Goal: Information Seeking & Learning: Learn about a topic

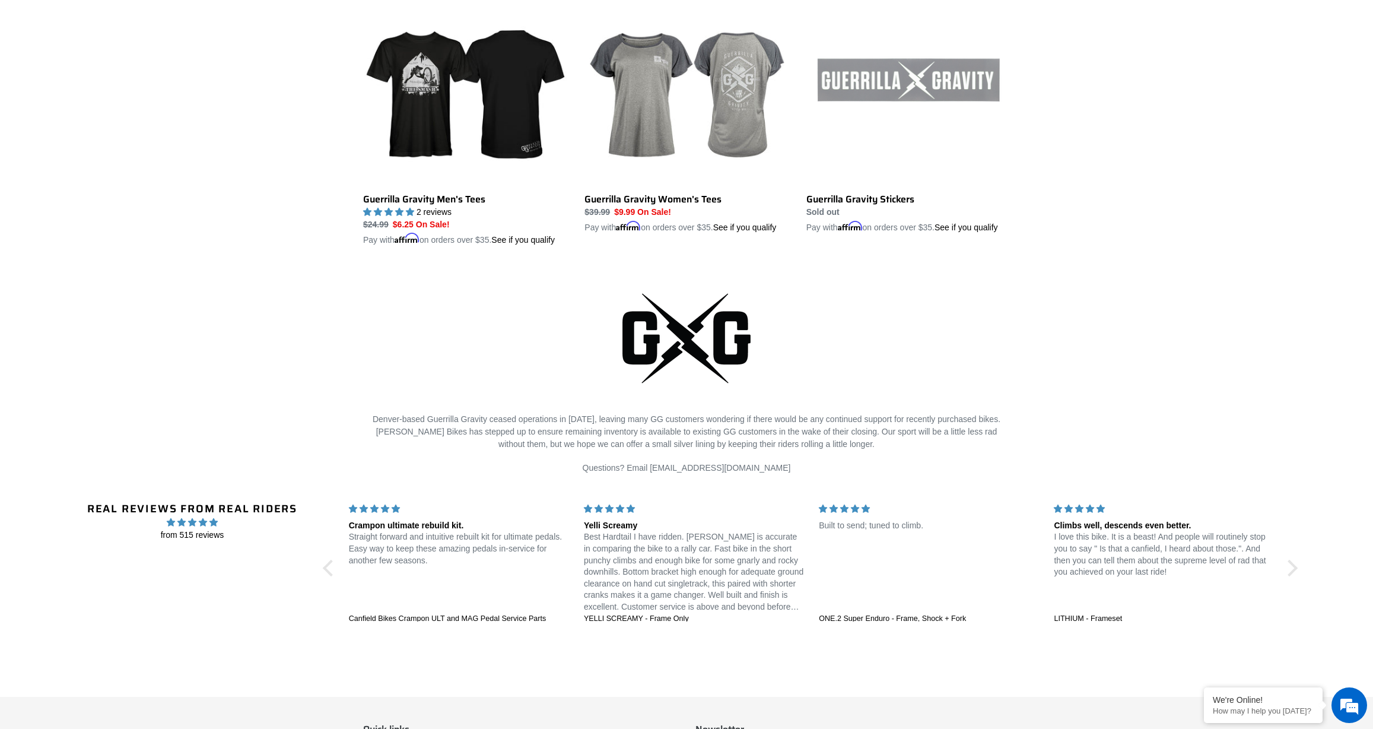
scroll to position [2432, 0]
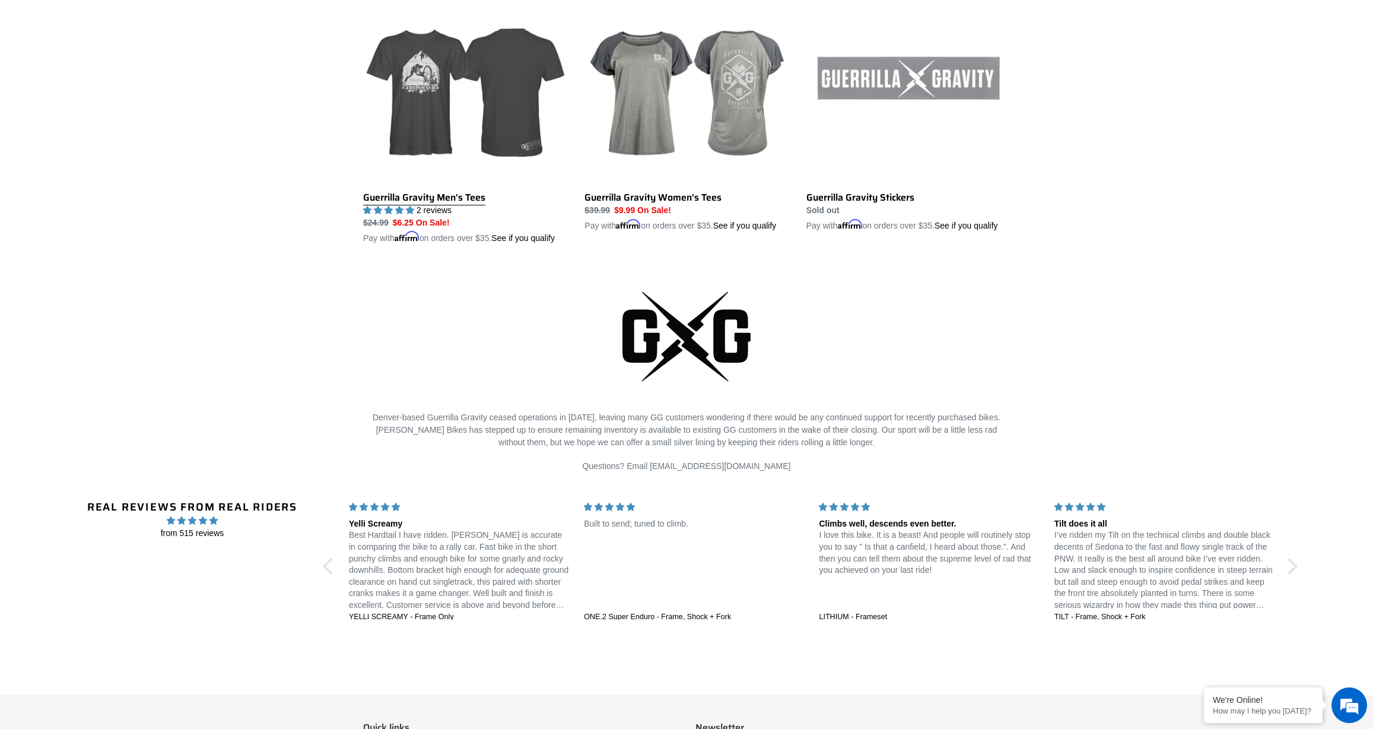
click at [428, 135] on link "Guerrilla Gravity Men's Tees" at bounding box center [465, 111] width 204 height 265
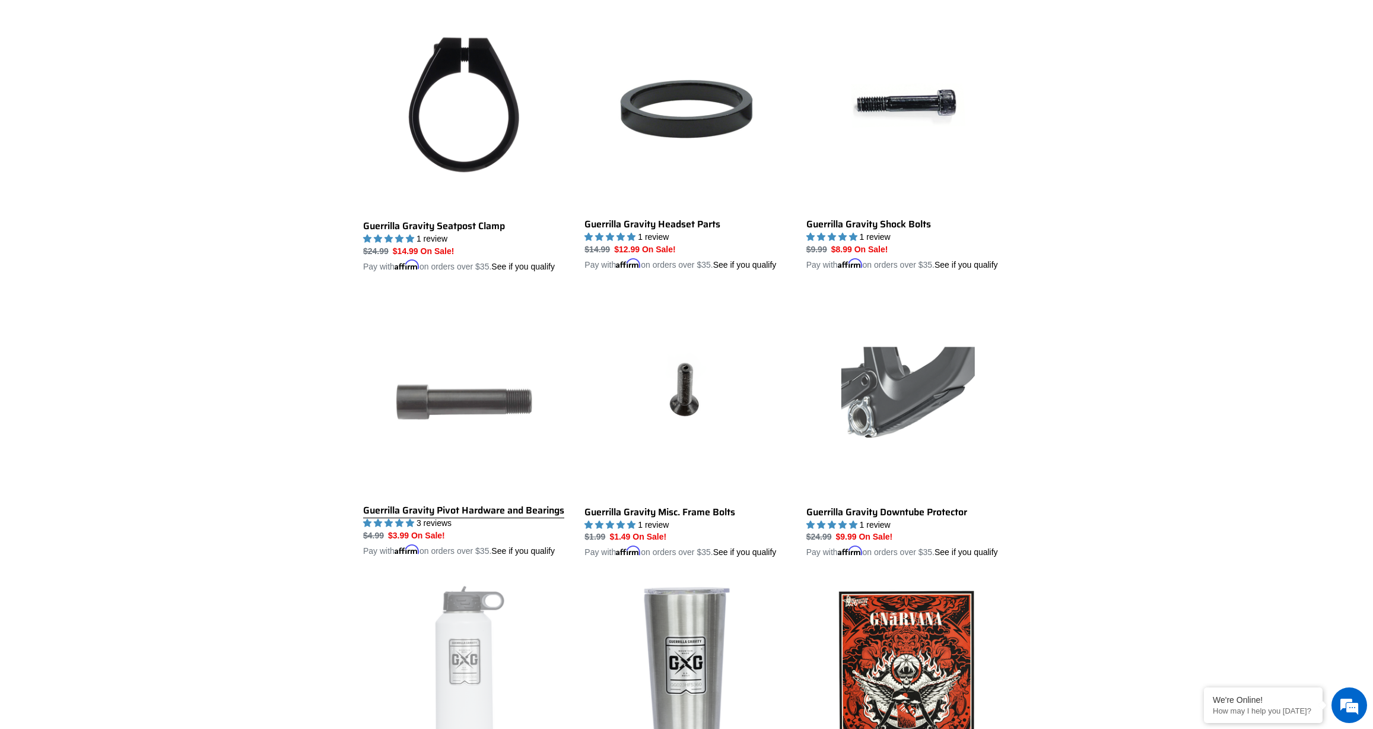
scroll to position [1544, 0]
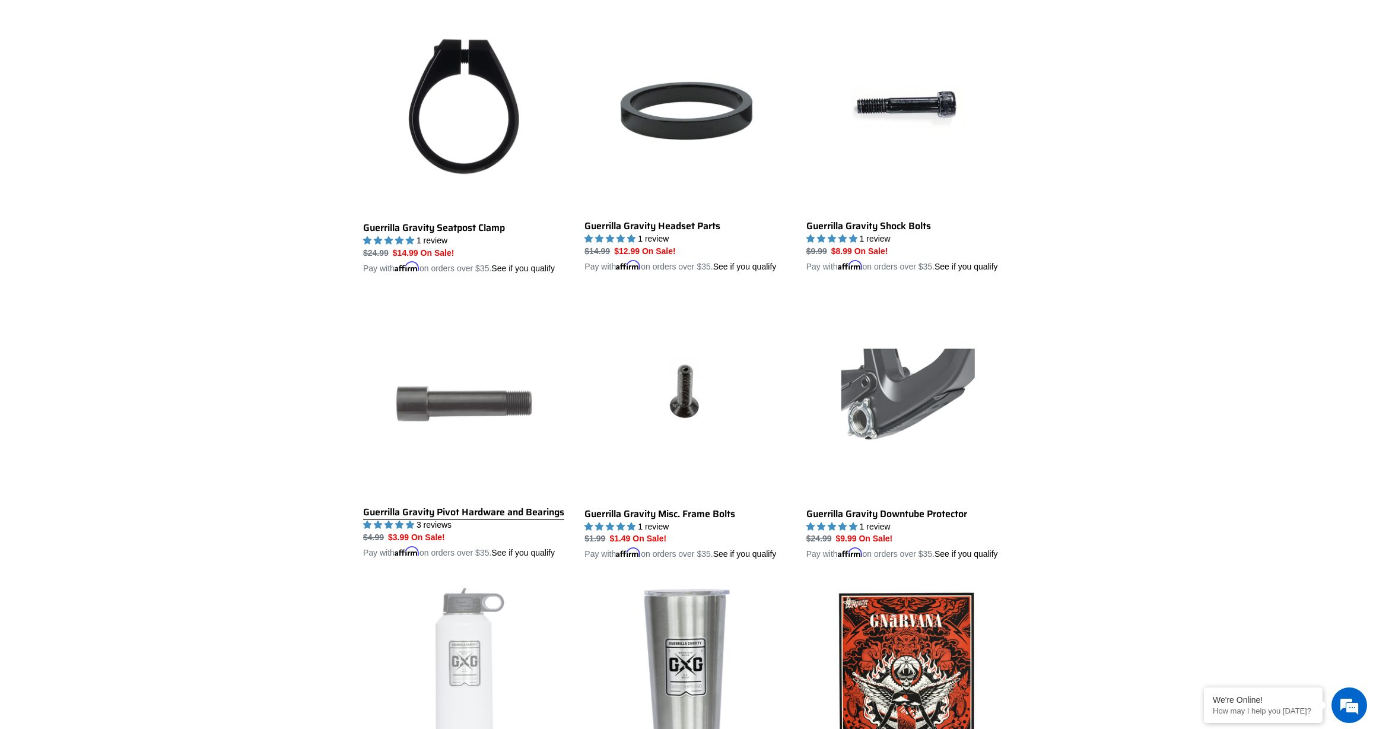
click at [436, 530] on link "Guerrilla Gravity Pivot Hardware and Bearings" at bounding box center [465, 427] width 204 height 263
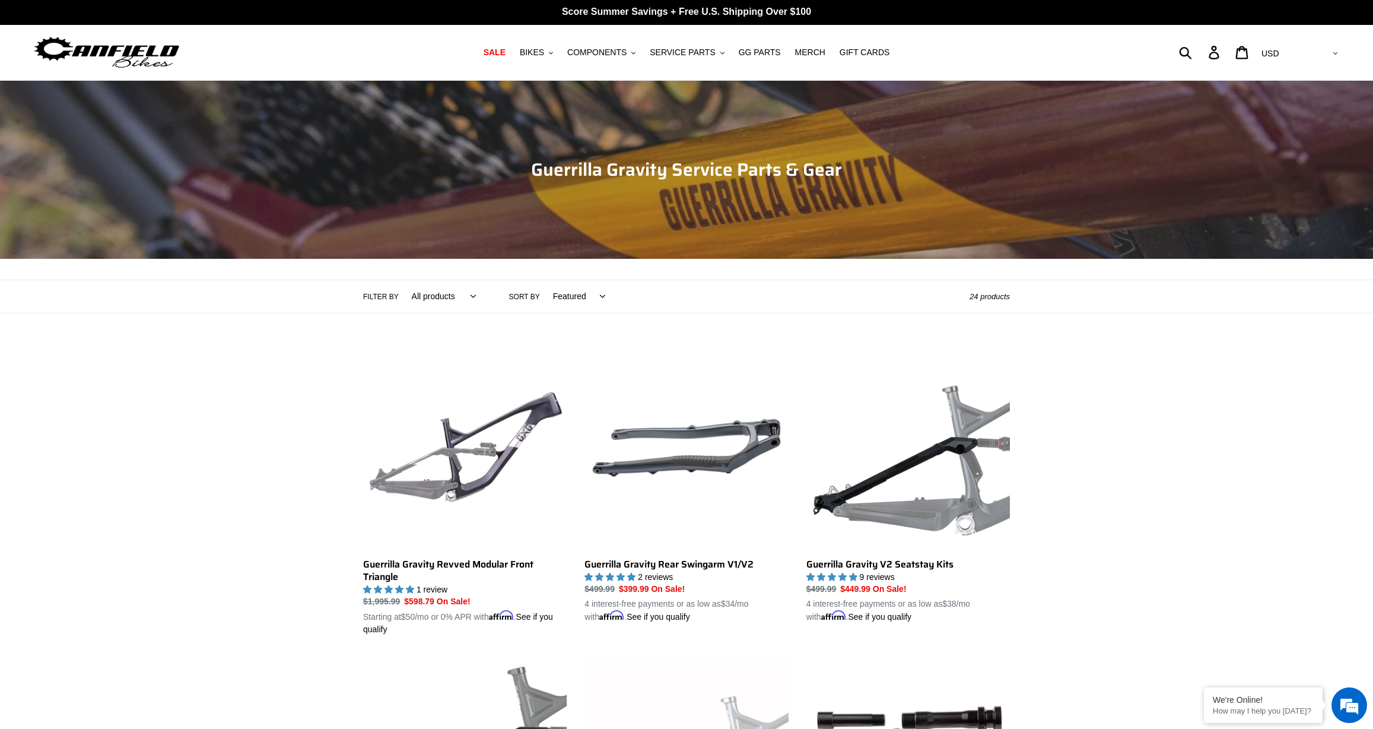
scroll to position [0, 0]
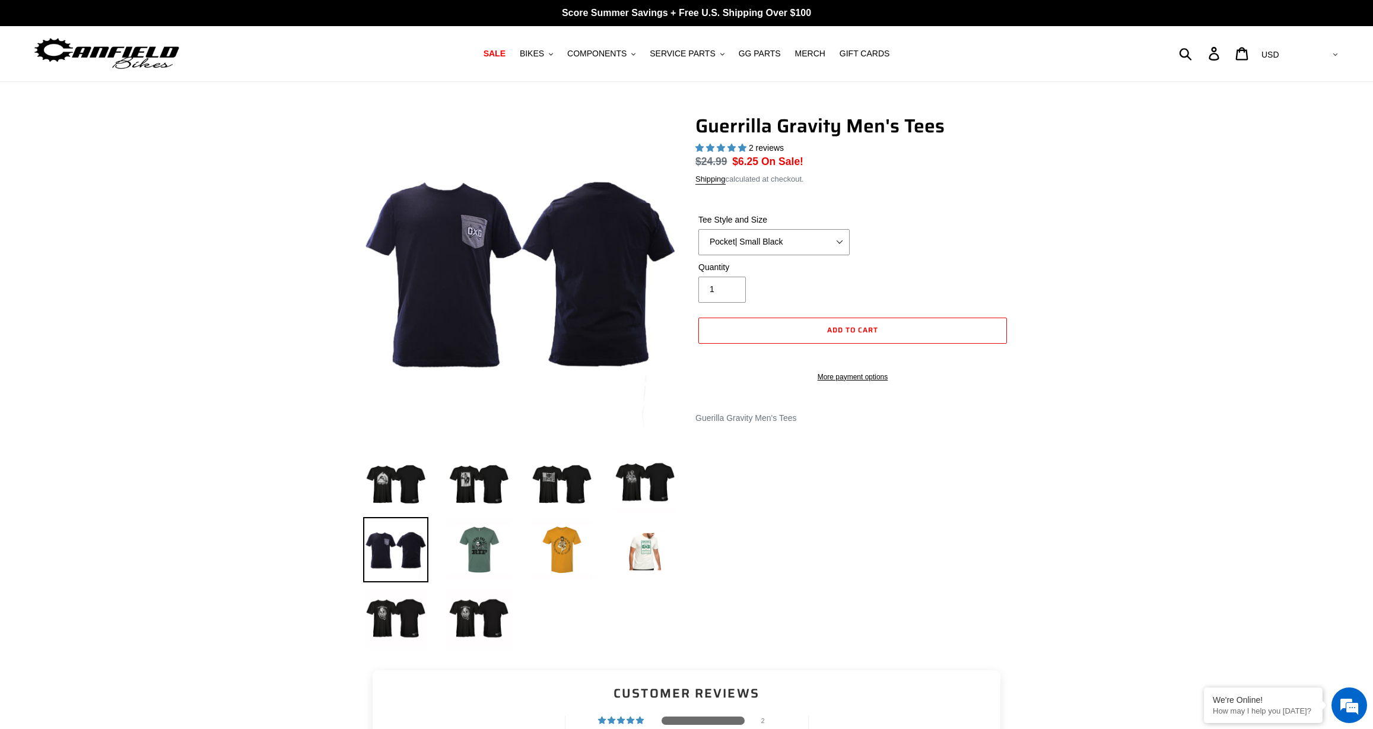
select select "highest-rating"
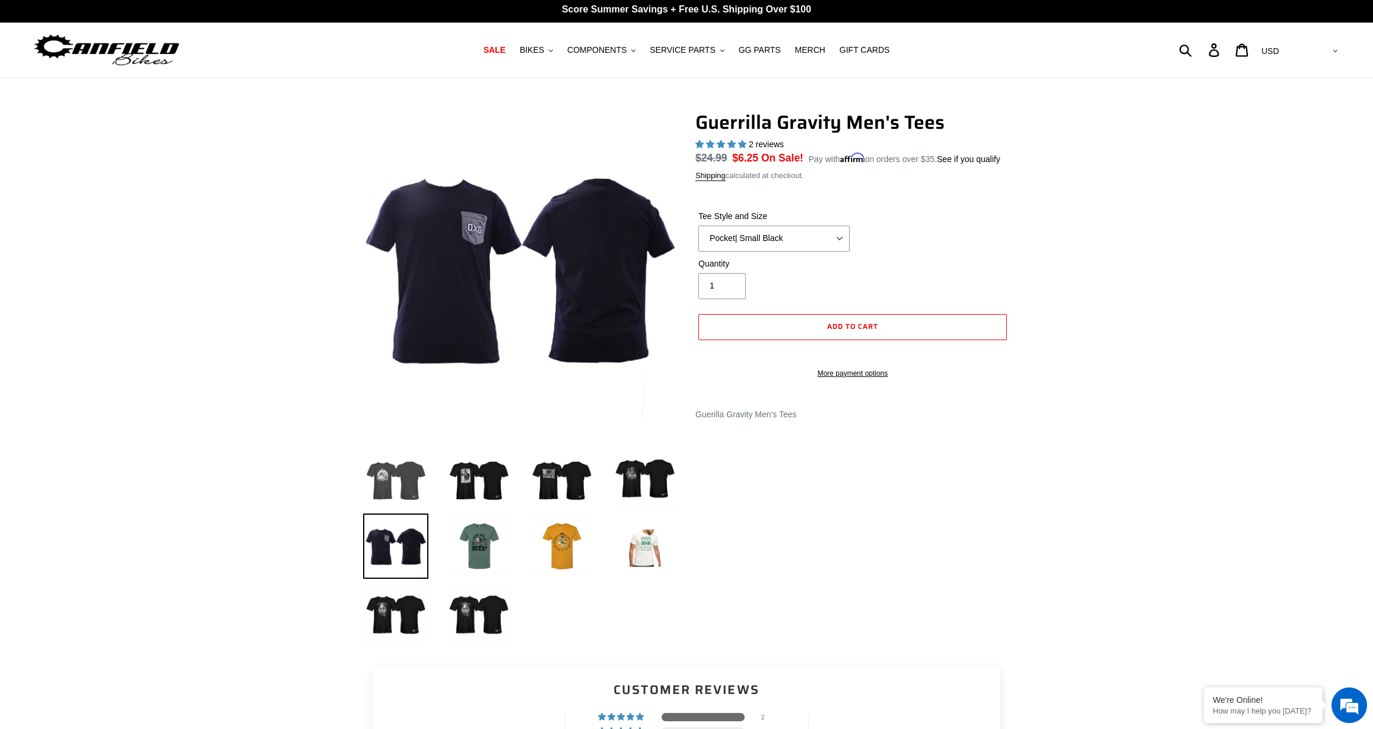
click at [388, 487] on img at bounding box center [395, 476] width 65 height 65
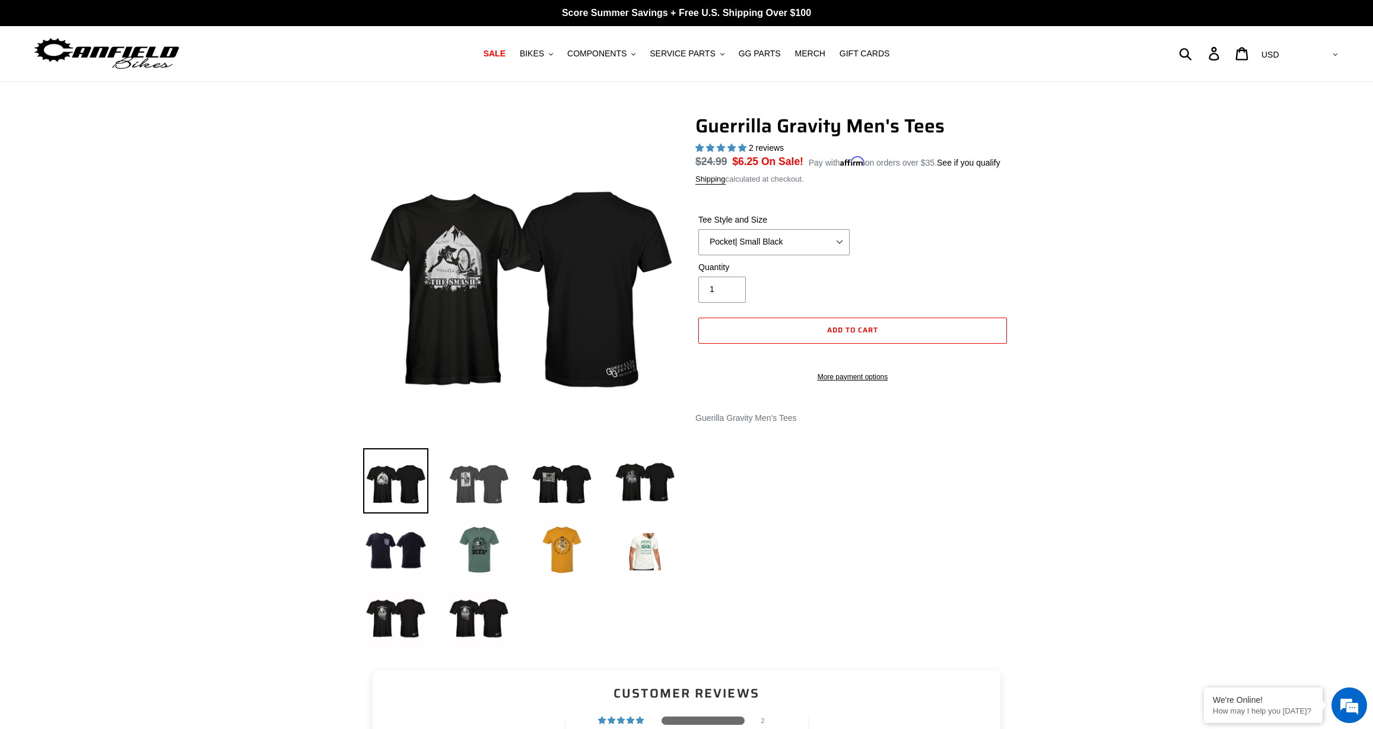
click at [488, 486] on img at bounding box center [478, 480] width 65 height 65
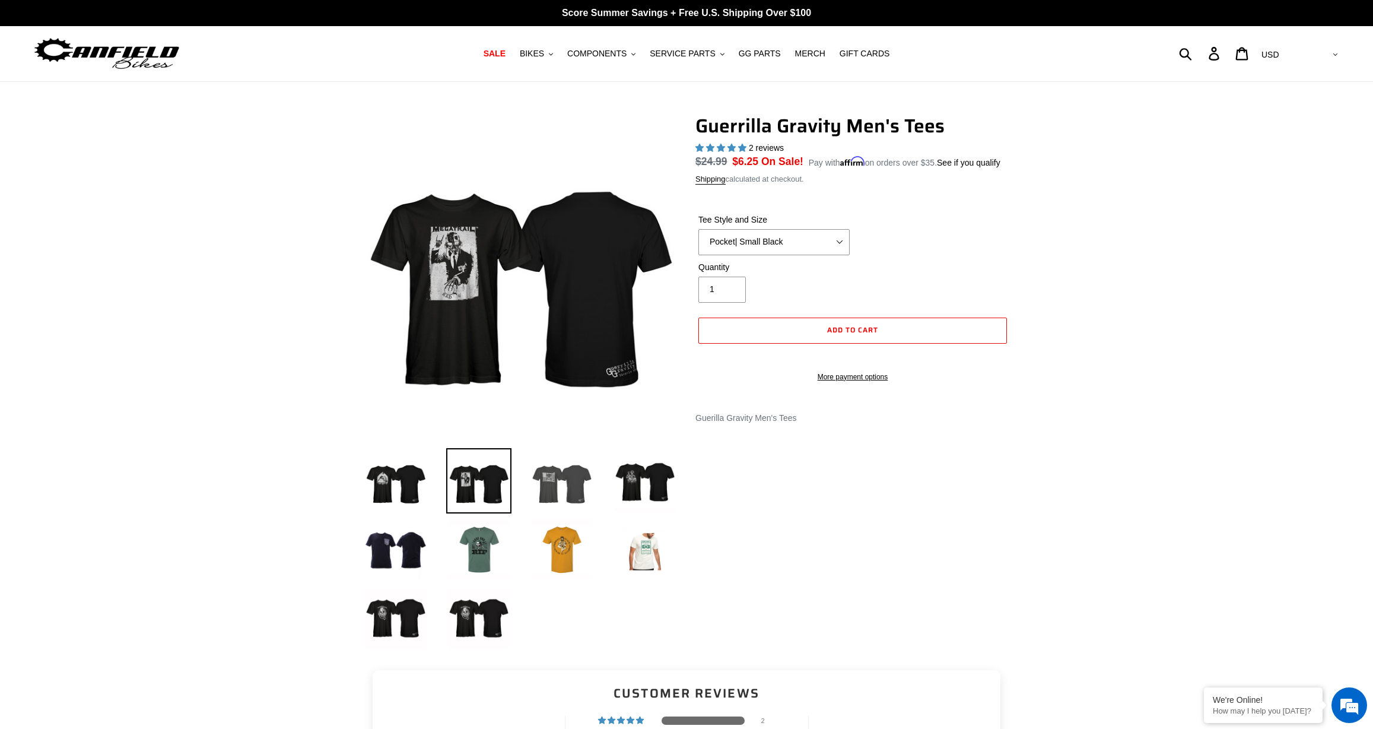
click at [571, 485] on img at bounding box center [561, 480] width 65 height 65
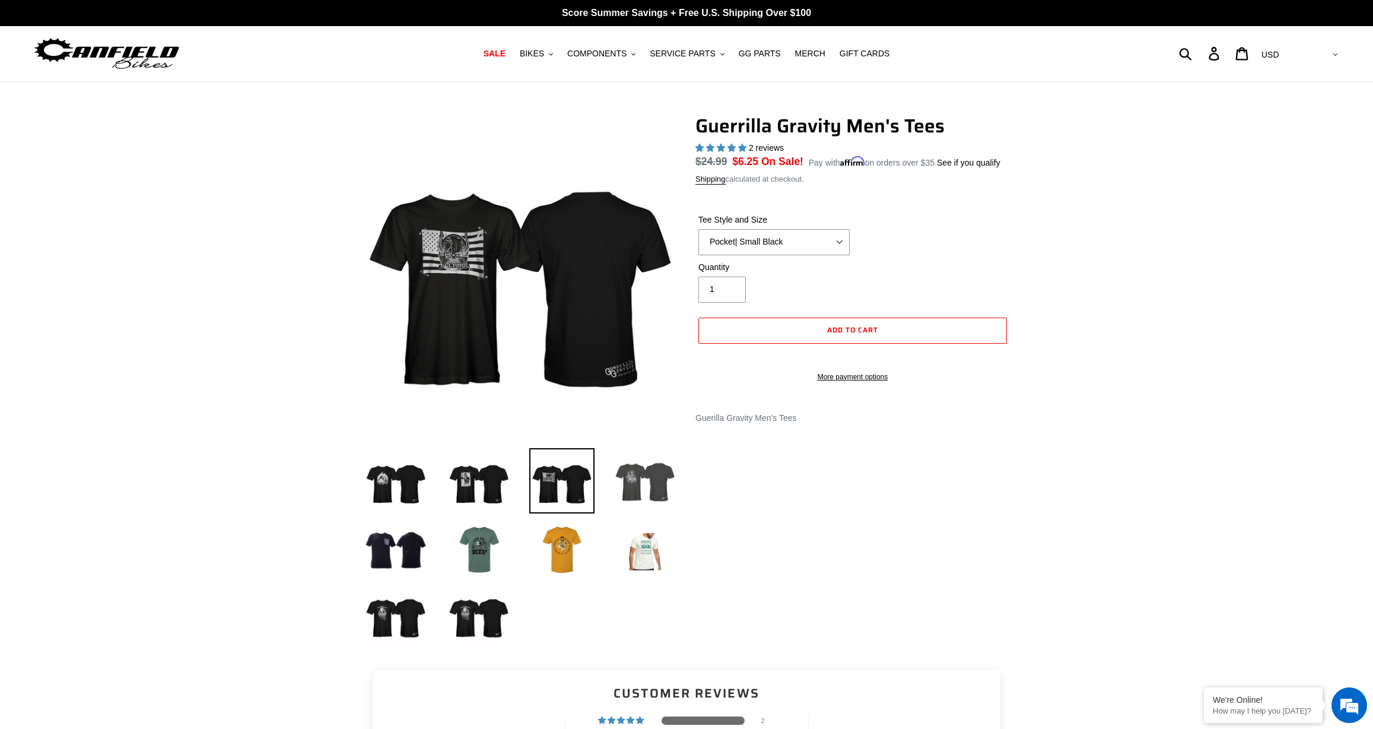
click at [650, 485] on img at bounding box center [644, 480] width 65 height 65
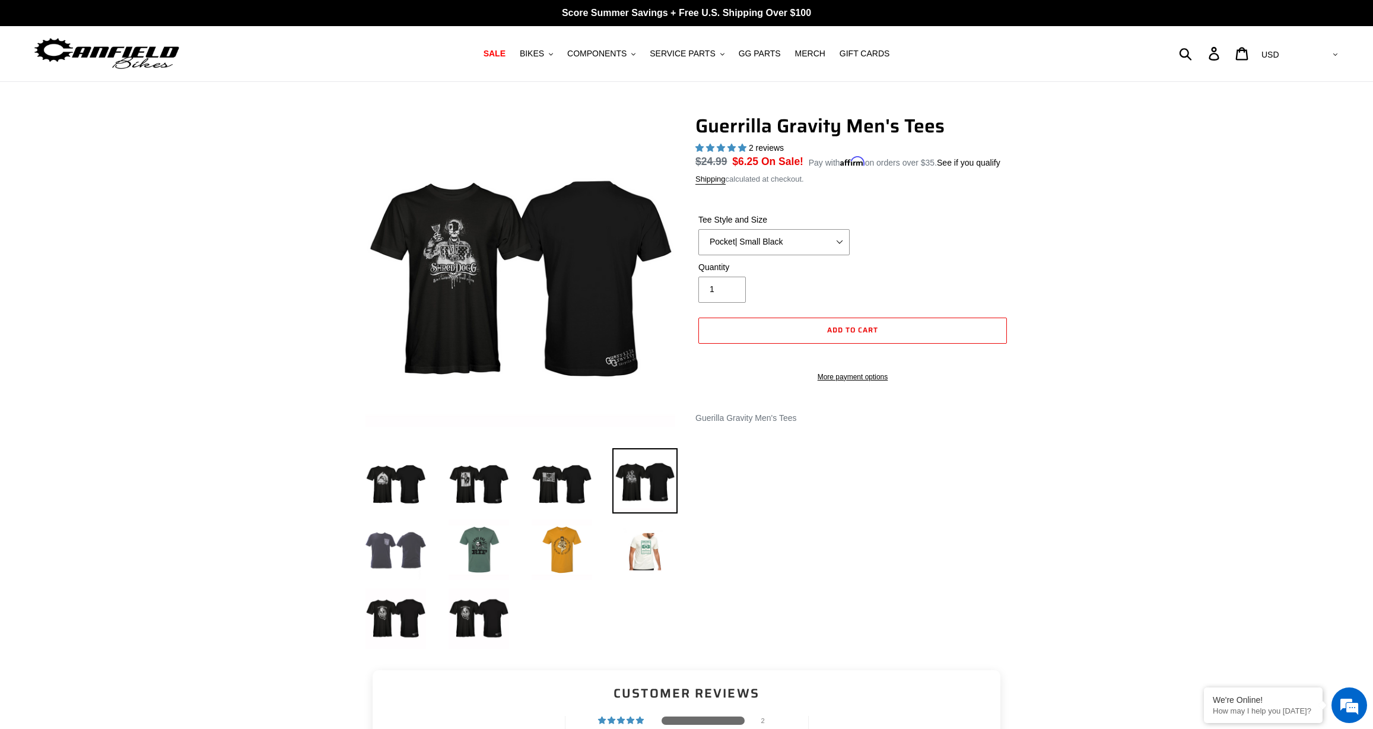
click at [398, 548] on img at bounding box center [395, 549] width 65 height 65
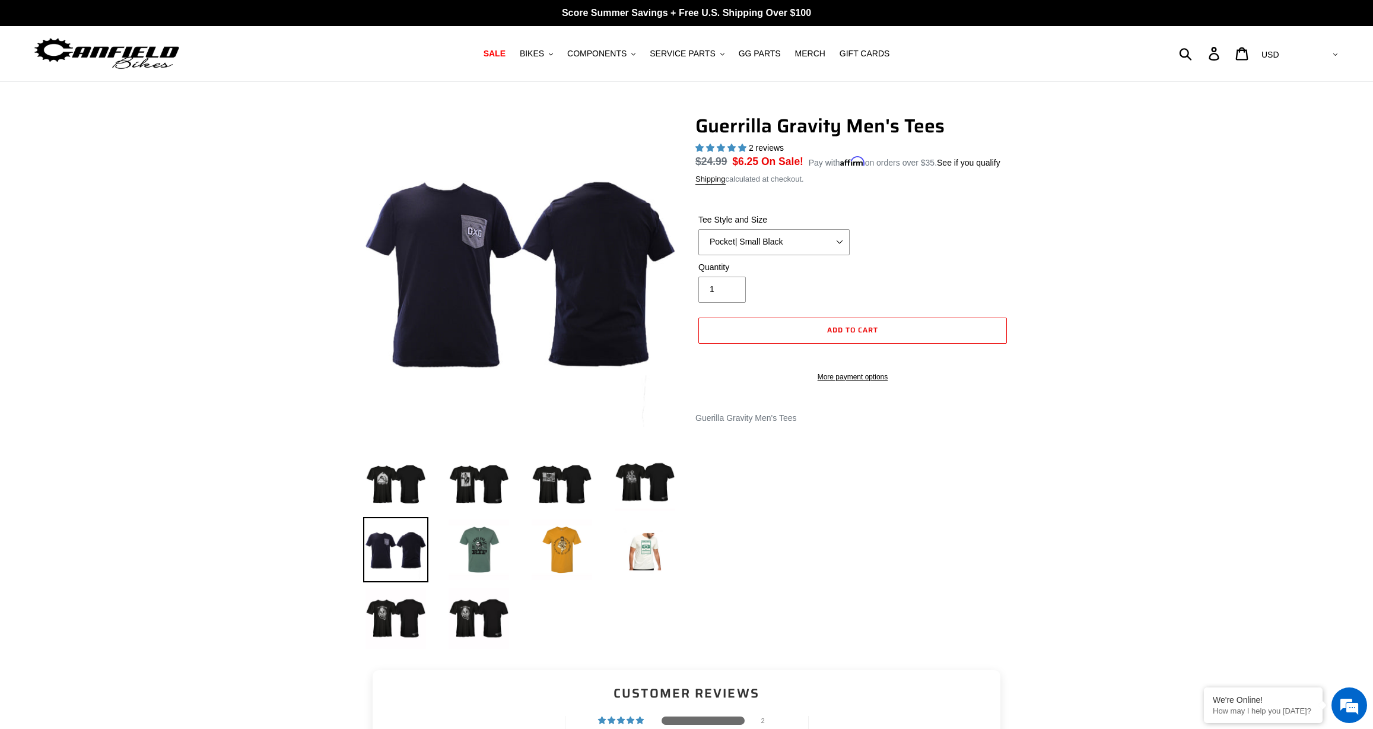
click at [399, 548] on img at bounding box center [395, 549] width 65 height 65
click at [396, 625] on img at bounding box center [395, 618] width 65 height 65
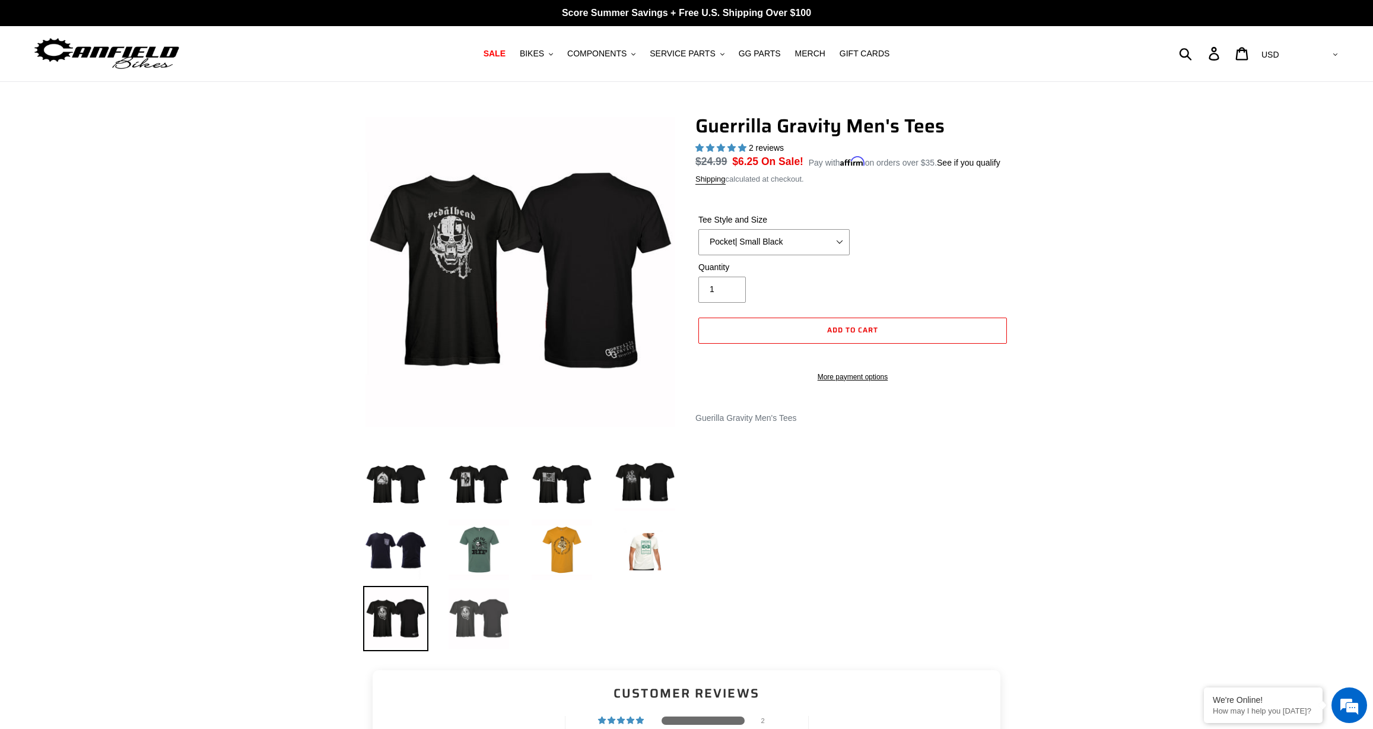
click at [472, 627] on img at bounding box center [478, 618] width 65 height 65
click at [483, 618] on img at bounding box center [478, 618] width 65 height 65
click at [561, 546] on img at bounding box center [561, 549] width 65 height 65
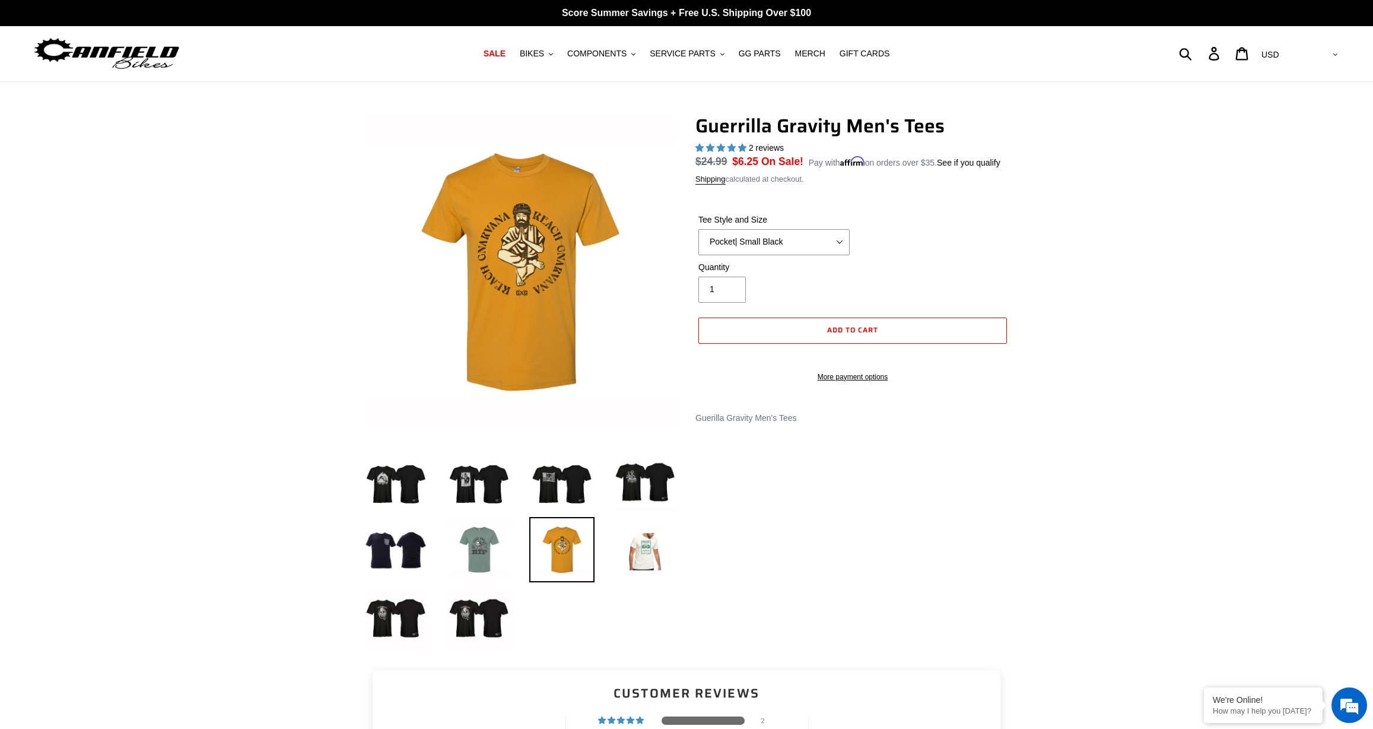
click at [485, 550] on img at bounding box center [478, 549] width 65 height 65
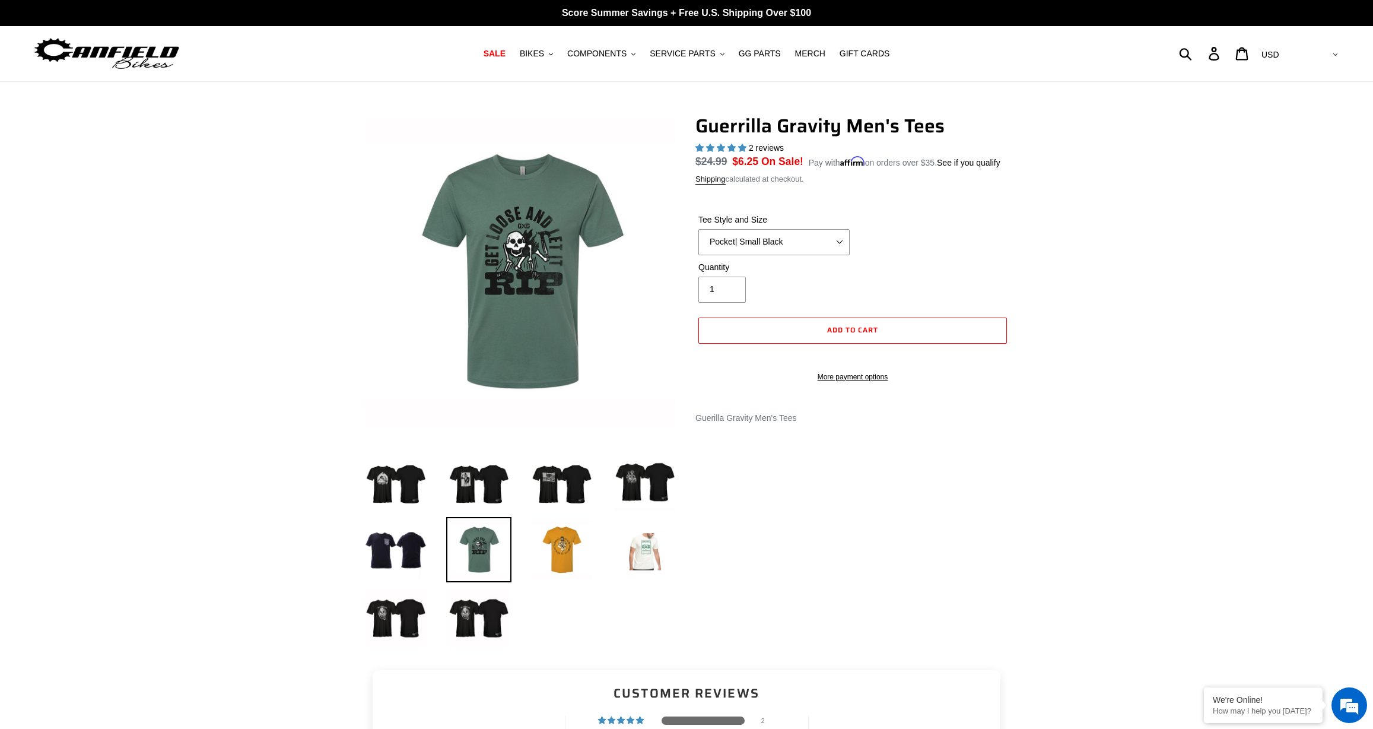
click at [652, 555] on img at bounding box center [644, 549] width 65 height 65
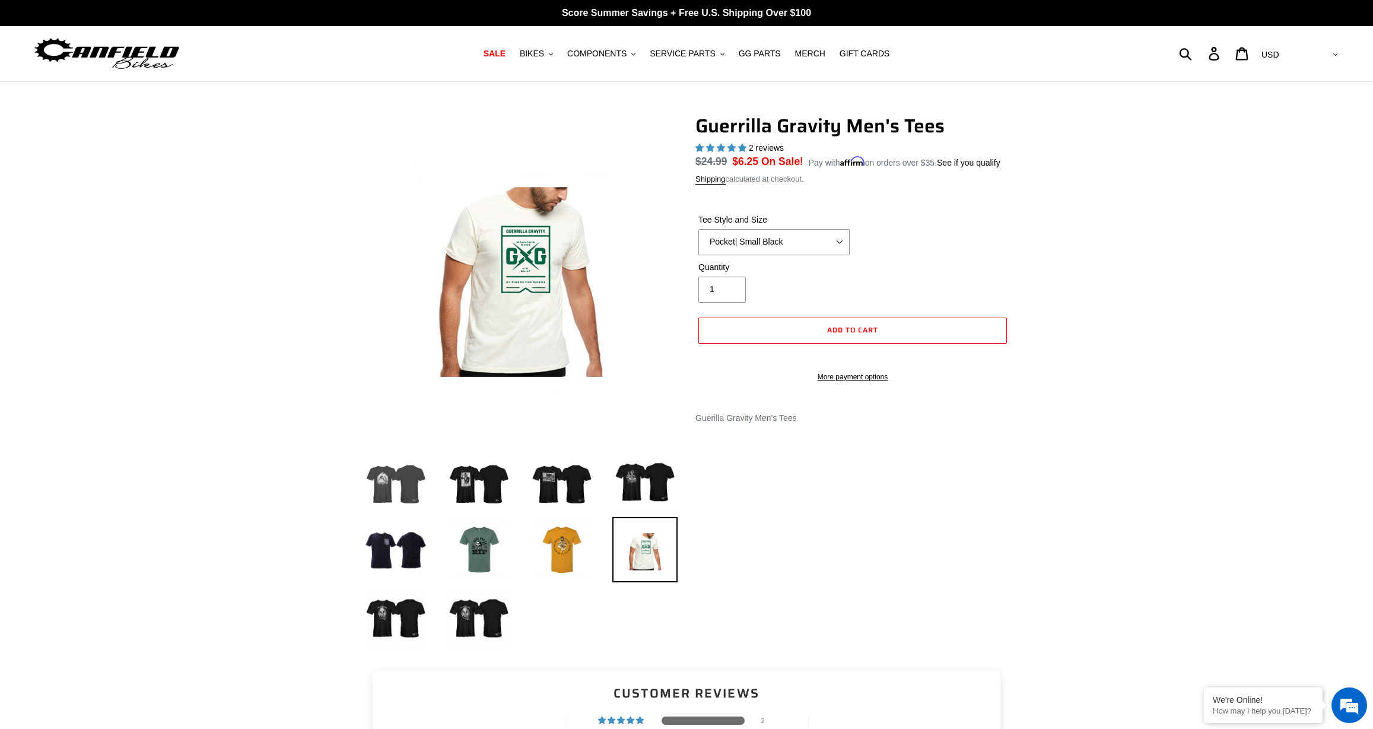
click at [376, 488] on img at bounding box center [395, 480] width 65 height 65
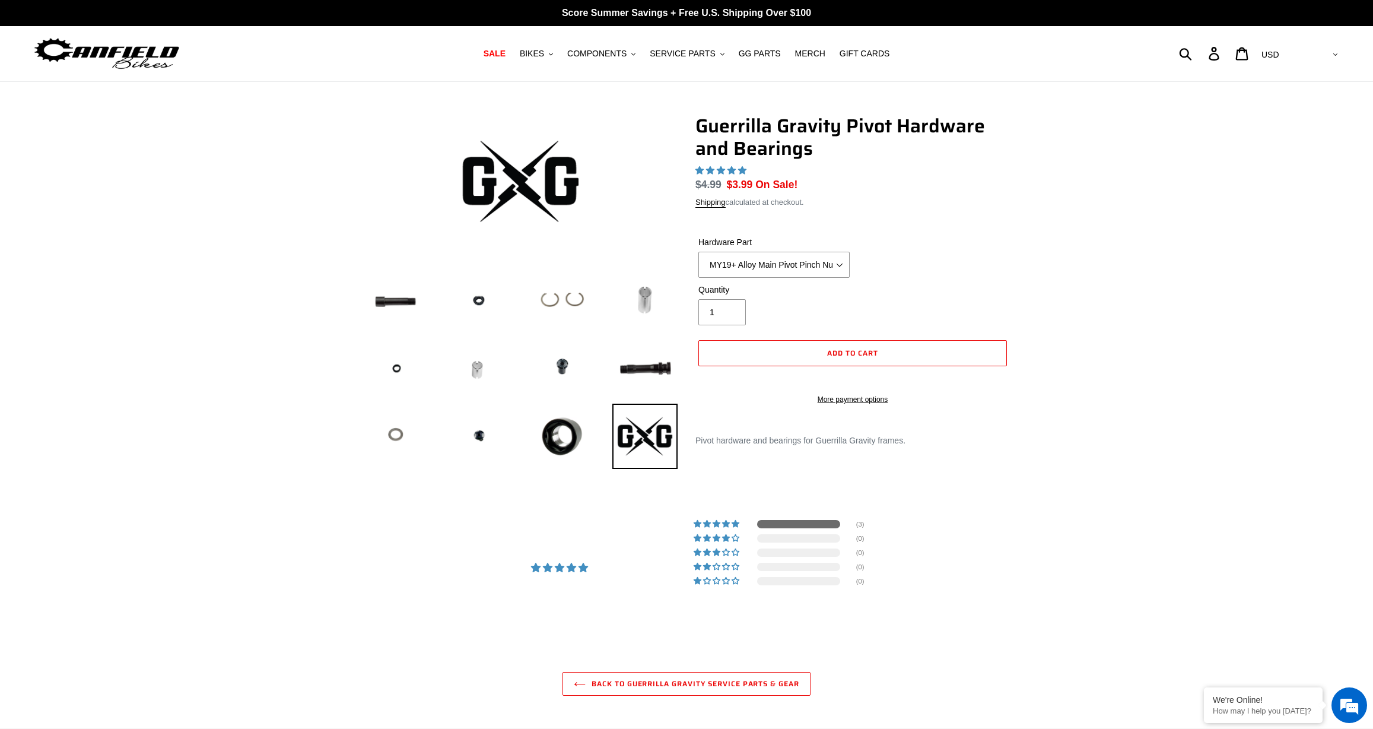
select select "highest-rating"
